Goal: Navigation & Orientation: Find specific page/section

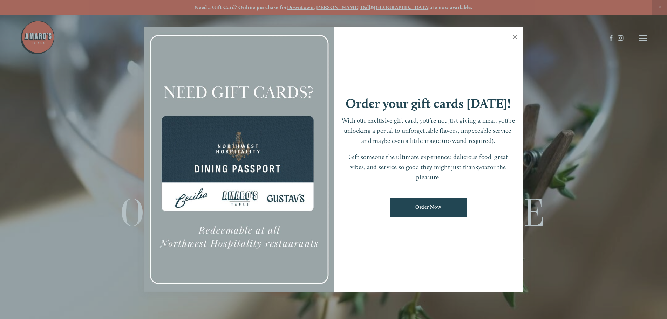
click at [515, 35] on link "Close" at bounding box center [515, 38] width 14 height 20
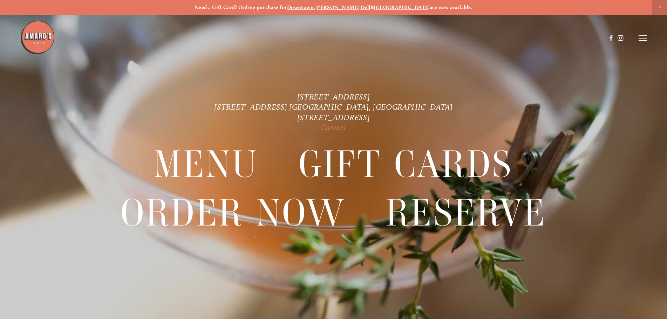
click at [337, 129] on link "Careers" at bounding box center [333, 127] width 25 height 9
click at [351, 106] on link "[STREET_ADDRESS] [GEOGRAPHIC_DATA], [GEOGRAPHIC_DATA]" at bounding box center [333, 106] width 238 height 9
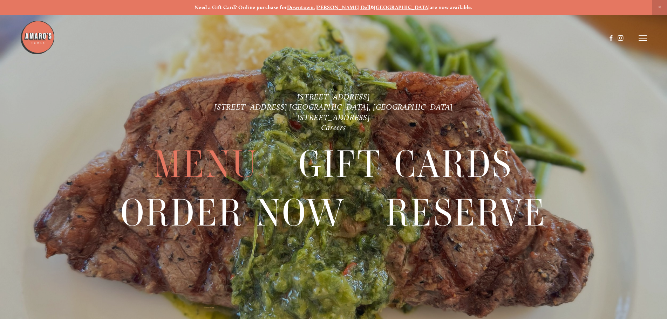
click at [210, 173] on span "Menu" at bounding box center [206, 164] width 104 height 48
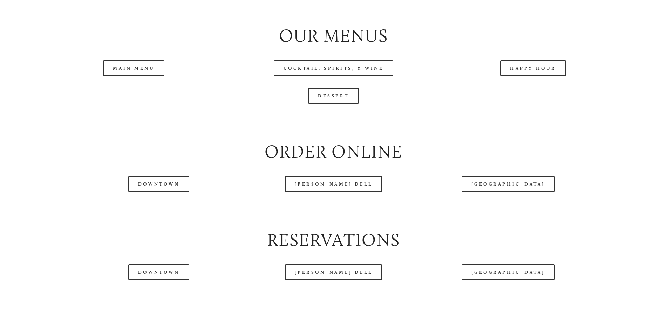
scroll to position [842, 0]
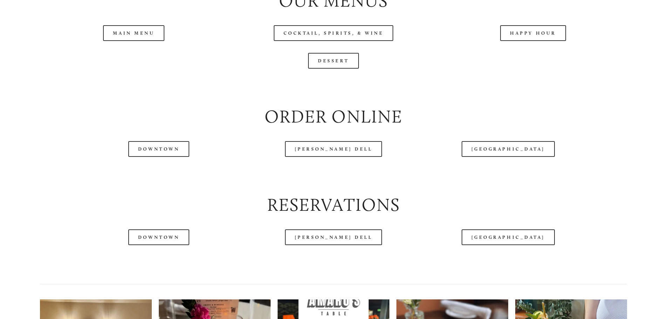
click at [151, 55] on header "Menu Order Now Visit Gallery 0" at bounding box center [333, 20] width 627 height 76
click at [152, 59] on header "Menu Order Now Visit Gallery 0" at bounding box center [333, 20] width 627 height 76
click at [124, 55] on header "Menu Order Now Visit Gallery 0" at bounding box center [333, 20] width 627 height 76
click at [132, 41] on link "Main Menu" at bounding box center [133, 33] width 61 height 16
